Goal: Task Accomplishment & Management: Use online tool/utility

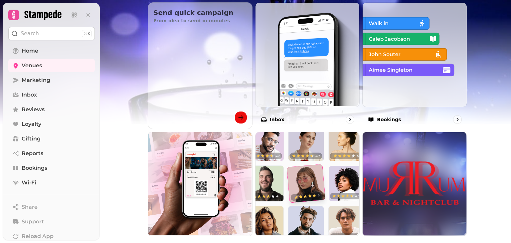
scroll to position [239, 0]
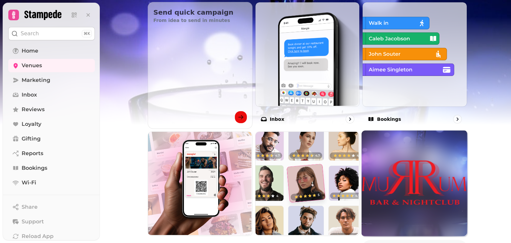
click at [398, 144] on img at bounding box center [415, 183] width 106 height 106
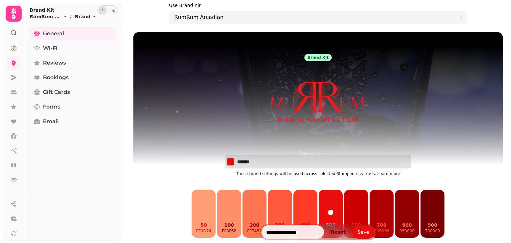
click at [100, 10] on button "button" at bounding box center [103, 10] width 8 height 8
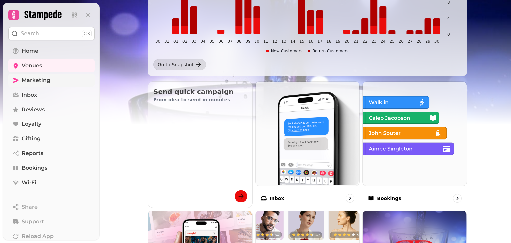
click at [61, 78] on link "Marketing" at bounding box center [51, 80] width 87 height 13
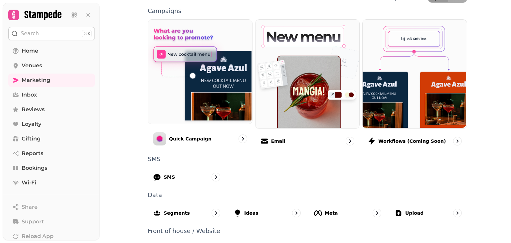
scroll to position [172, 0]
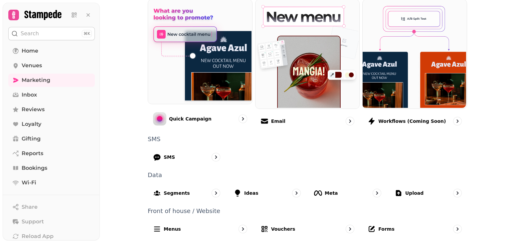
click at [217, 116] on div "Quick Campaign" at bounding box center [200, 119] width 105 height 24
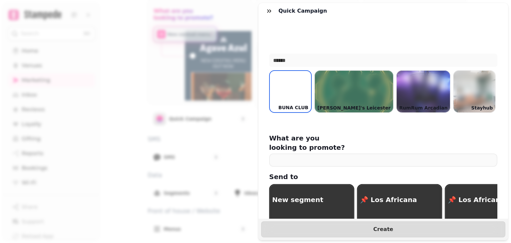
click at [397, 99] on div at bounding box center [424, 92] width 54 height 42
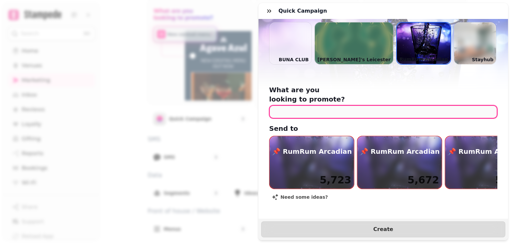
click at [317, 106] on input "text" at bounding box center [383, 111] width 228 height 13
paste input "**********"
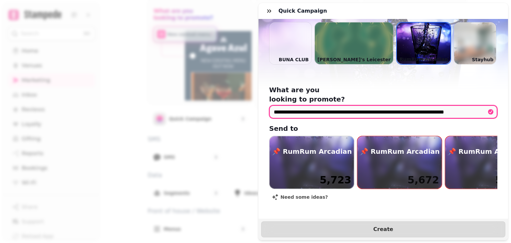
scroll to position [0, 29]
type input "**********"
click at [333, 152] on div "button" at bounding box center [312, 162] width 85 height 53
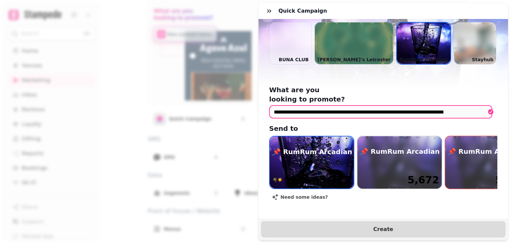
click at [390, 171] on div "🌴☀️ THE BIGGEST END OF SUMMER PARTY! ☀️🌴 | MUSIC BY MASTER [PERSON_NAME] AND [P…" at bounding box center [399, 179] width 85 height 17
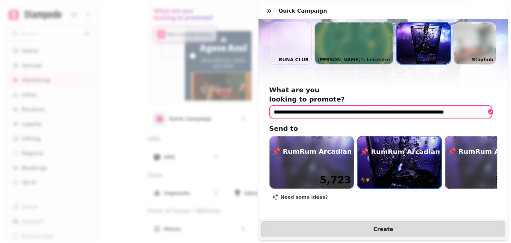
click at [327, 174] on h1 "5,723" at bounding box center [336, 180] width 32 height 12
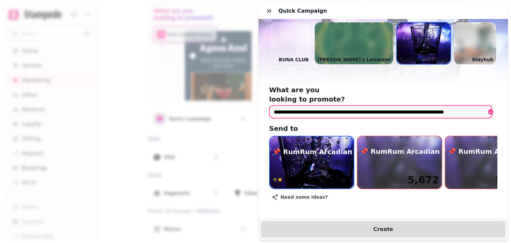
click at [313, 157] on img "button" at bounding box center [312, 162] width 84 height 52
click at [357, 196] on div "Need some ideas?" at bounding box center [383, 197] width 228 height 11
click at [321, 159] on img "button" at bounding box center [312, 162] width 84 height 52
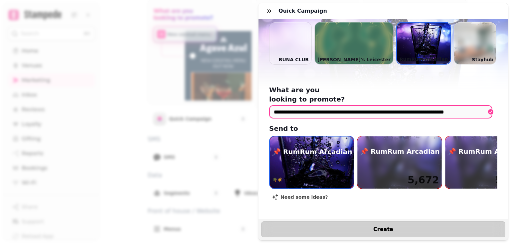
click at [349, 227] on span "Create" at bounding box center [384, 229] width 228 height 5
